Goal: Task Accomplishment & Management: Complete application form

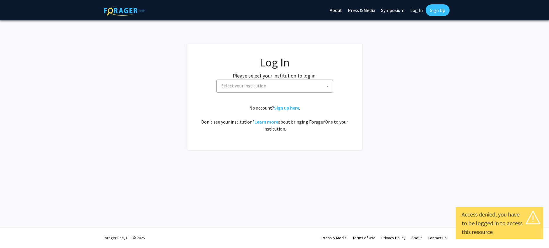
select select
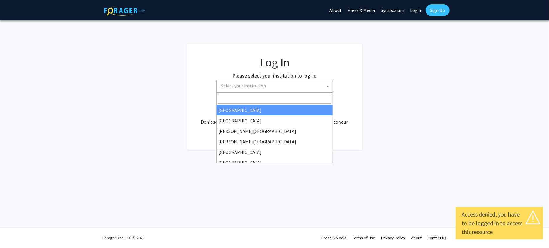
click at [328, 86] on b at bounding box center [327, 86] width 2 height 1
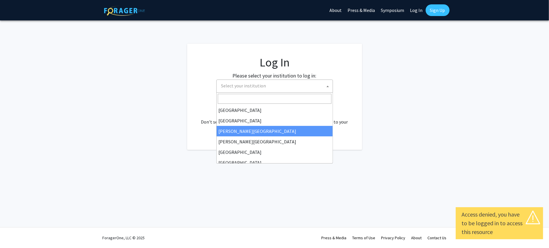
select select "5"
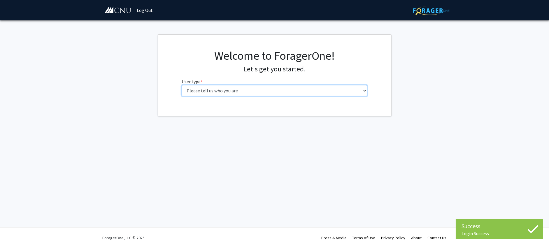
click at [364, 90] on select "Please tell us who you are Undergraduate Student Master's Student Doctoral Cand…" at bounding box center [275, 90] width 186 height 11
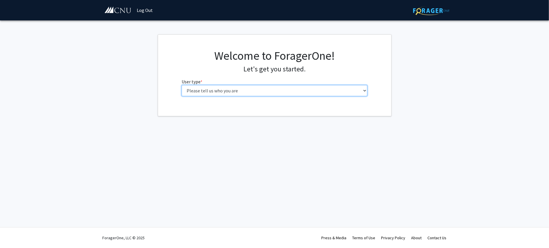
select select "6: adminAssistant"
click at [182, 85] on select "Please tell us who you are Undergraduate Student Master's Student Doctoral Cand…" at bounding box center [275, 90] width 186 height 11
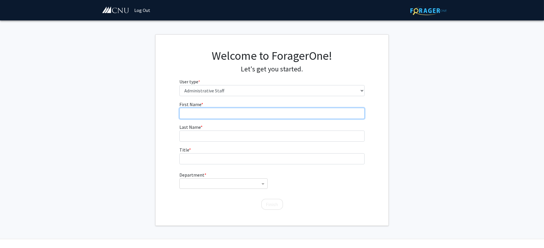
click at [187, 113] on input "First Name * required" at bounding box center [272, 113] width 186 height 11
type input "[PERSON_NAME]"
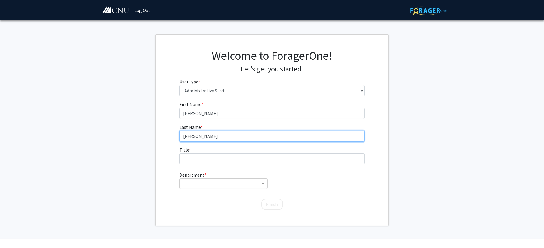
click at [184, 136] on input "[PERSON_NAME]" at bounding box center [272, 136] width 186 height 11
type input "a"
type input "[PERSON_NAME]"
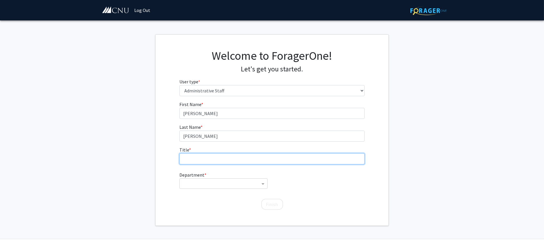
click at [192, 158] on input "Title * required" at bounding box center [272, 158] width 186 height 11
type input "Public Relations"
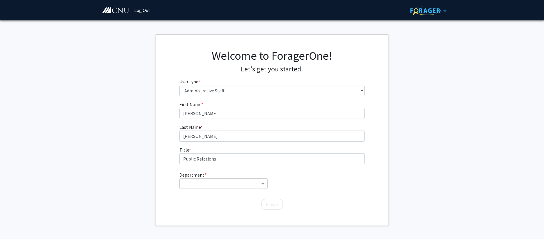
click at [195, 180] on input "Department" at bounding box center [221, 183] width 77 height 7
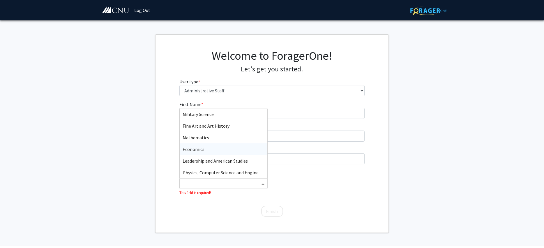
scroll to position [29, 0]
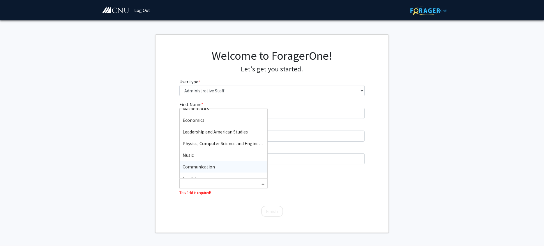
click at [203, 165] on span "Communication" at bounding box center [199, 167] width 32 height 6
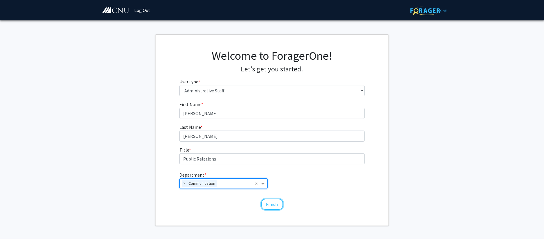
click at [267, 204] on button "Finish" at bounding box center [272, 204] width 22 height 11
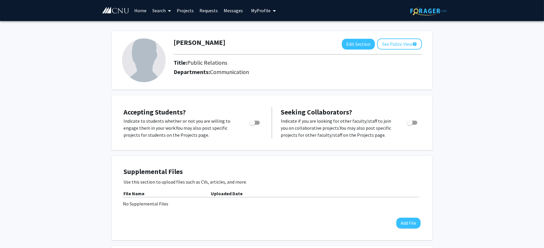
click at [141, 10] on link "Home" at bounding box center [140, 10] width 18 height 20
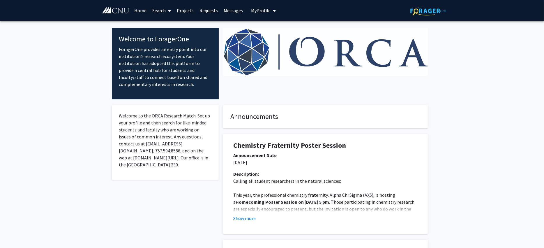
click at [166, 8] on span at bounding box center [168, 11] width 5 height 20
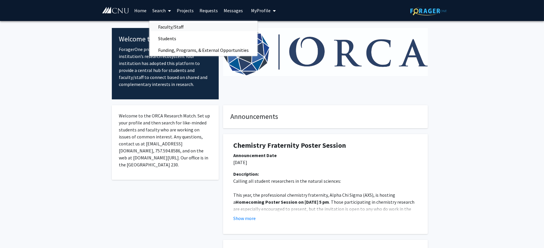
click at [166, 27] on span "Faculty/Staff" at bounding box center [170, 27] width 43 height 12
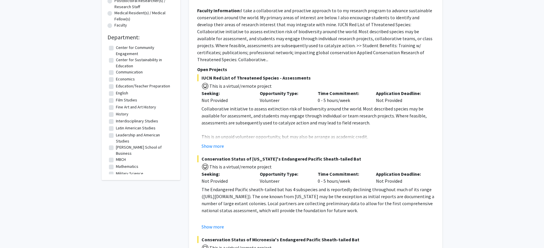
scroll to position [204, 0]
